Goal: Check status: Check status

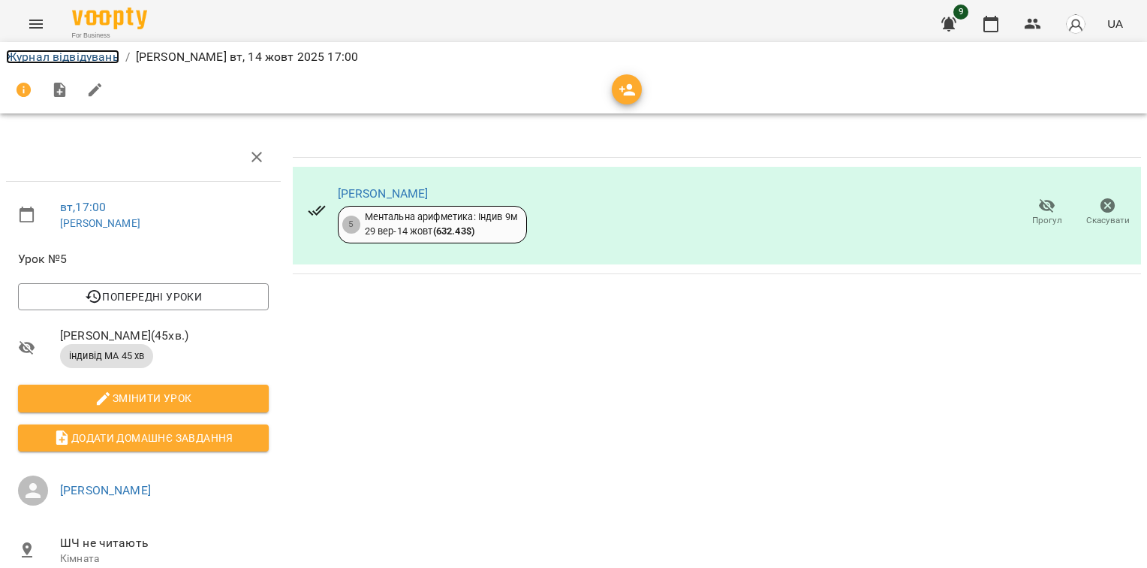
click at [96, 56] on link "Журнал відвідувань" at bounding box center [62, 57] width 113 height 14
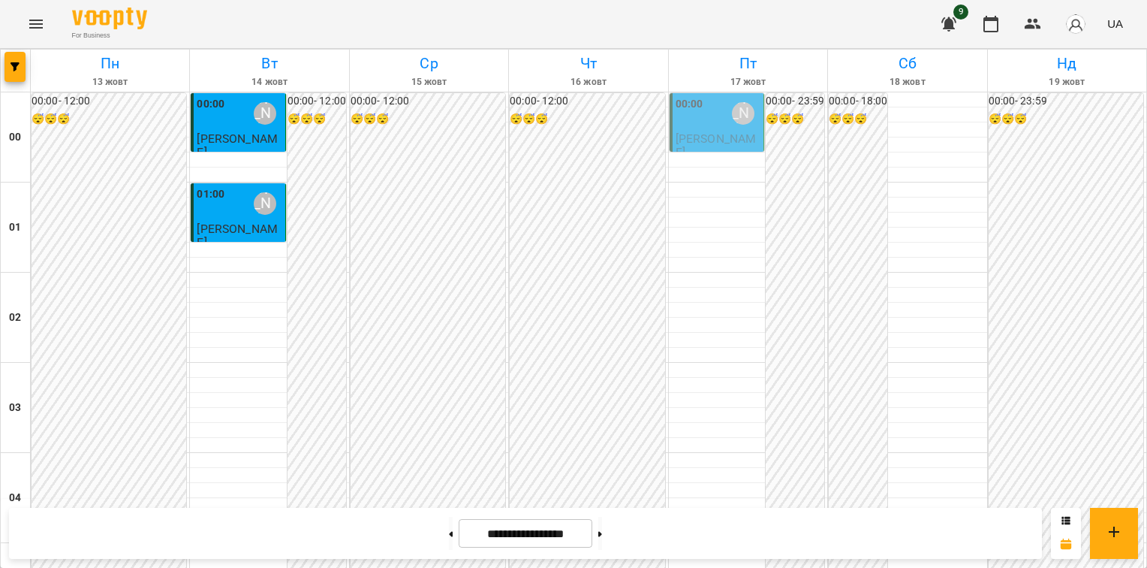
scroll to position [1577, 0]
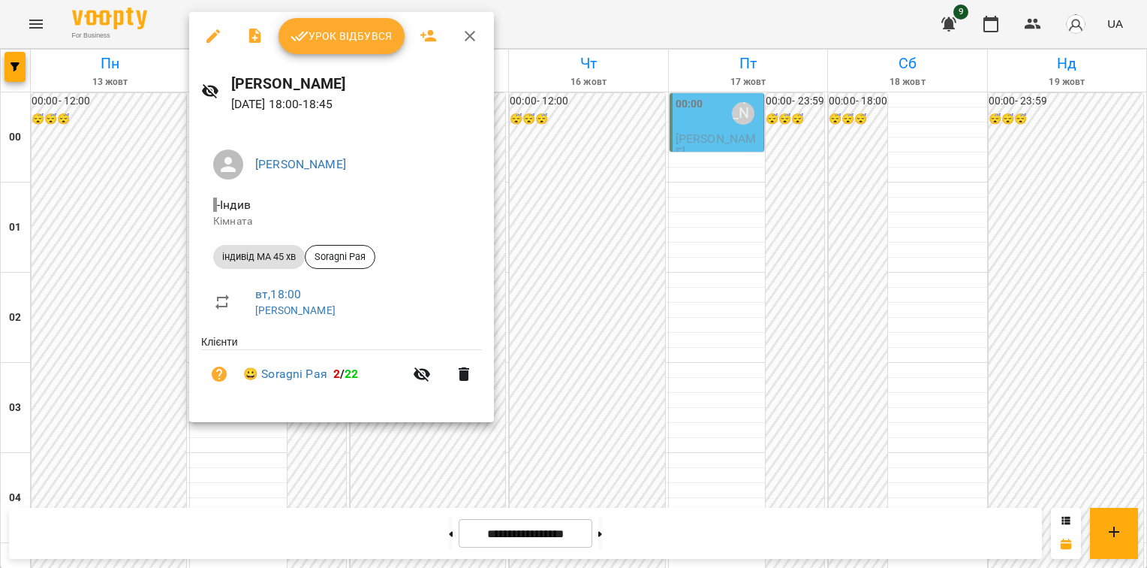
click at [545, 20] on div at bounding box center [573, 284] width 1147 height 568
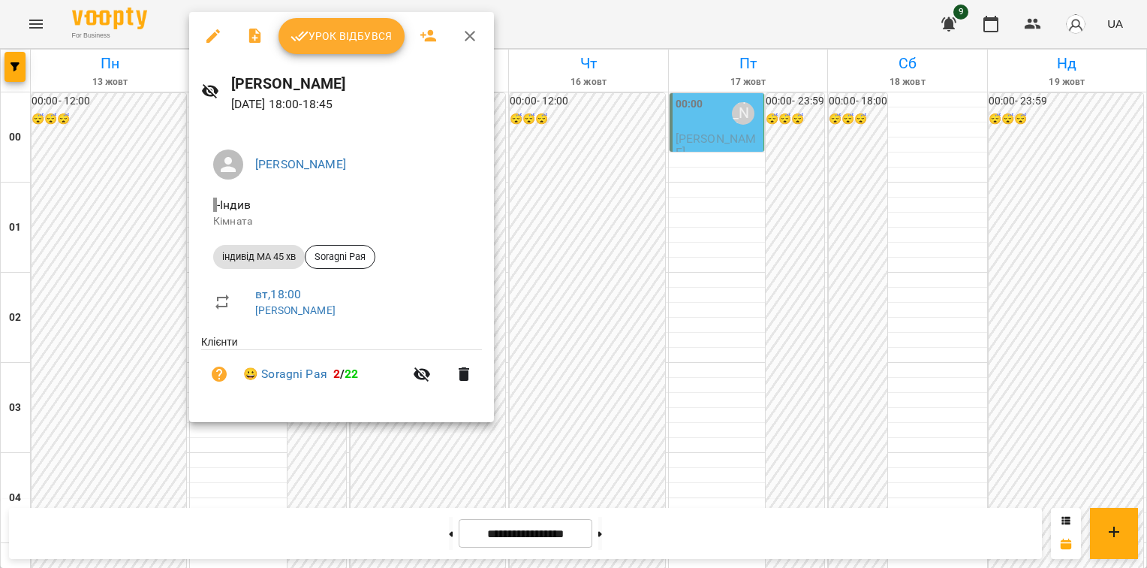
click at [580, 31] on div at bounding box center [573, 284] width 1147 height 568
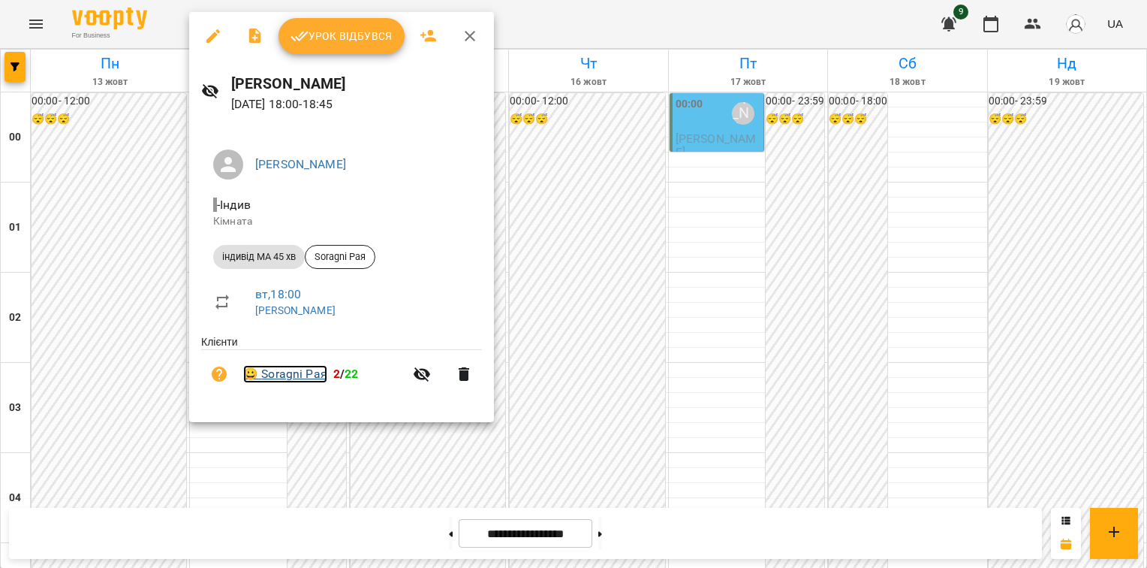
click at [296, 378] on link "😀 Soragni Рая" at bounding box center [285, 374] width 84 height 18
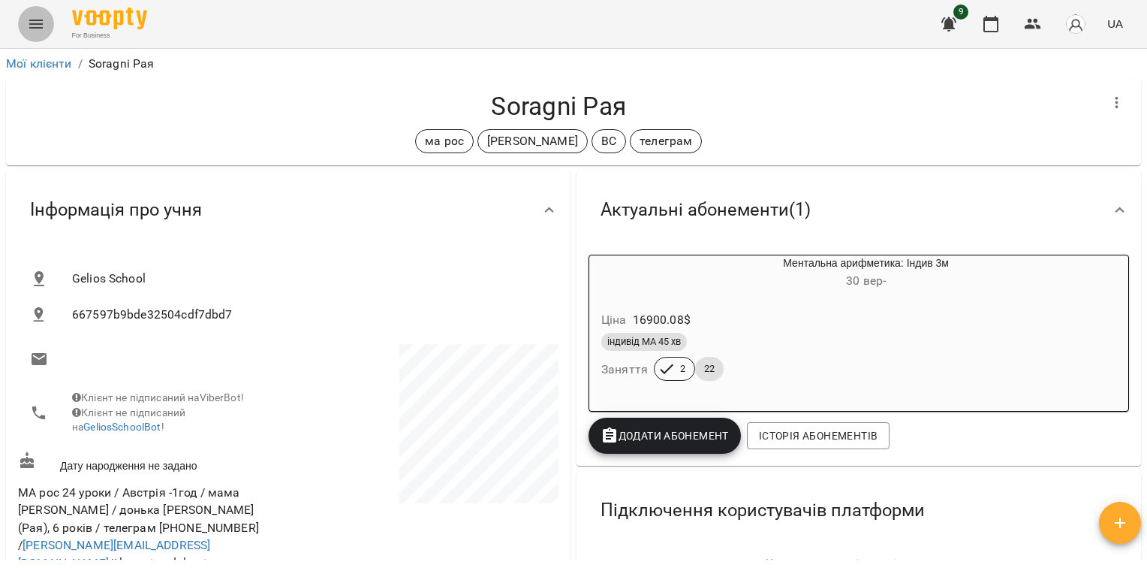
click at [39, 23] on icon "Menu" at bounding box center [36, 24] width 18 height 18
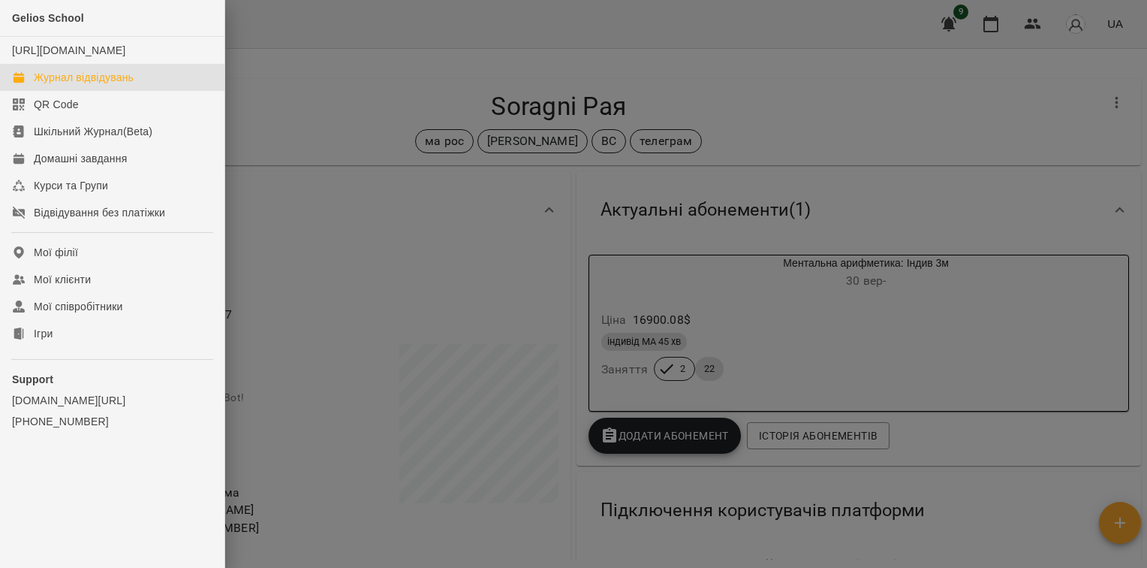
click at [66, 85] on div "Журнал відвідувань" at bounding box center [84, 77] width 100 height 15
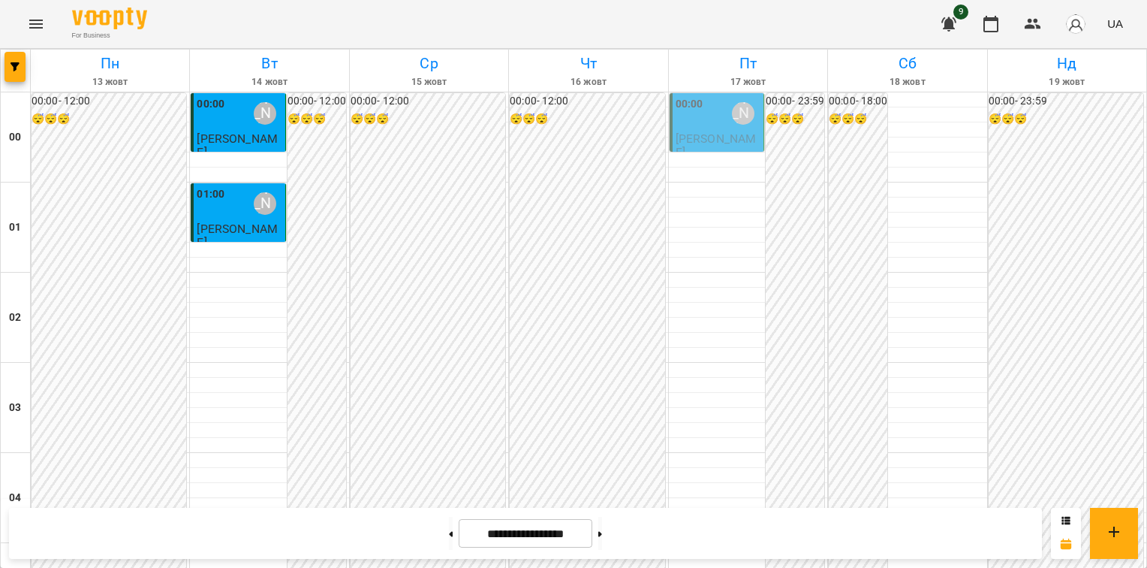
scroll to position [1577, 0]
